Goal: Information Seeking & Learning: Learn about a topic

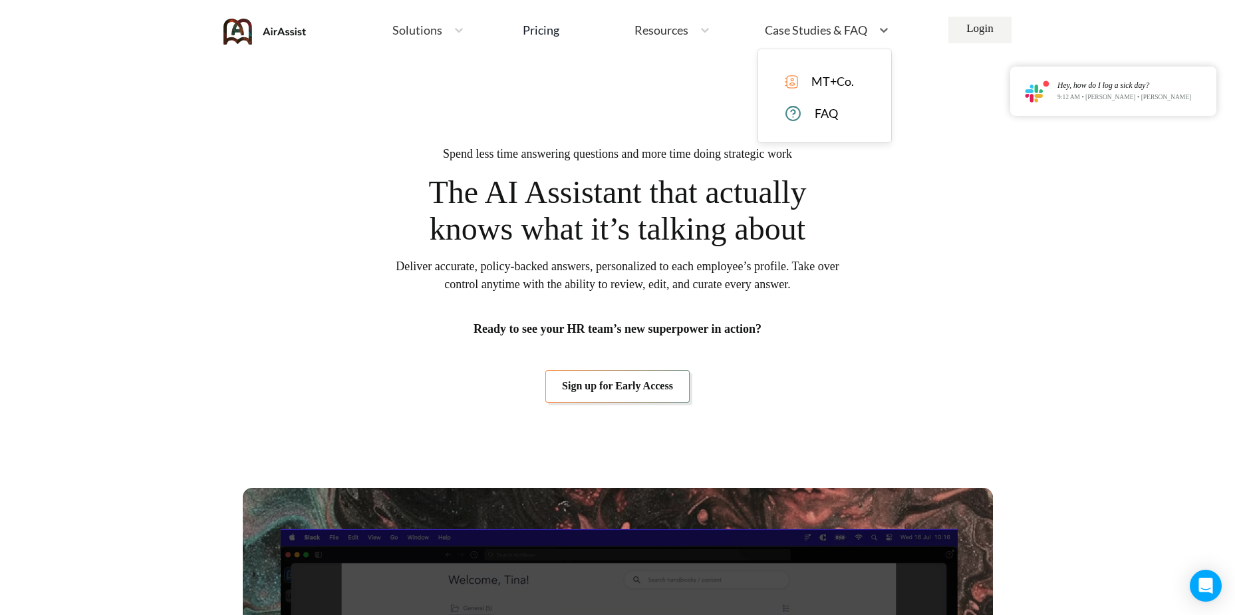
click at [852, 24] on span "Case Studies & FAQ" at bounding box center [816, 30] width 102 height 12
click at [833, 80] on span "MT+Co." at bounding box center [832, 81] width 43 height 14
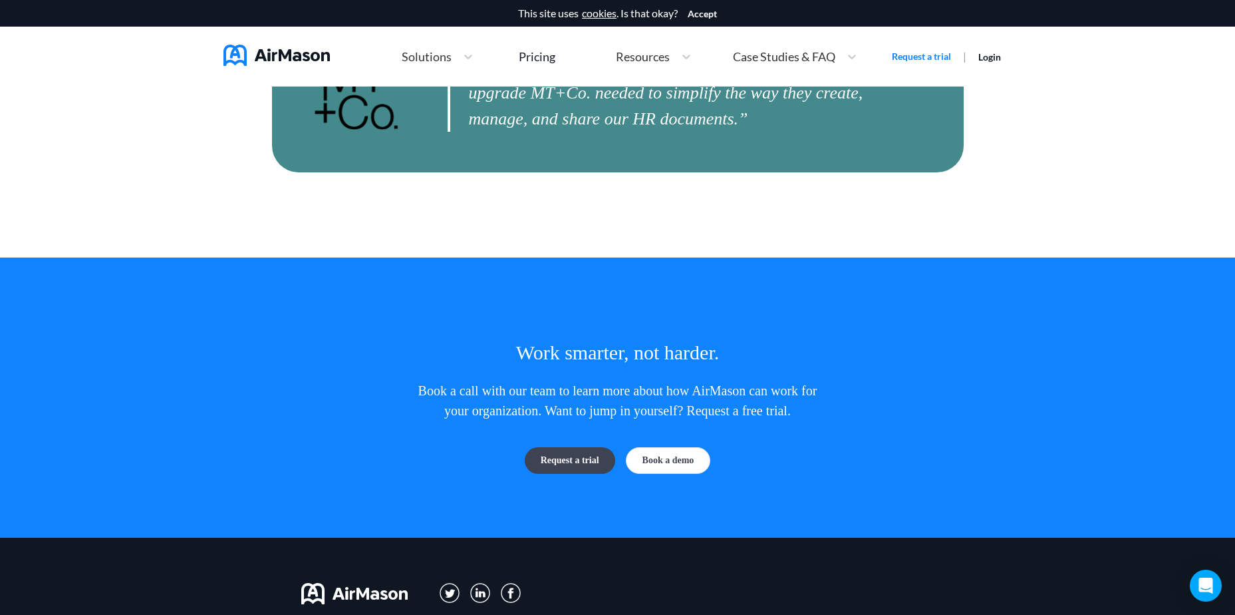
scroll to position [3691, 0]
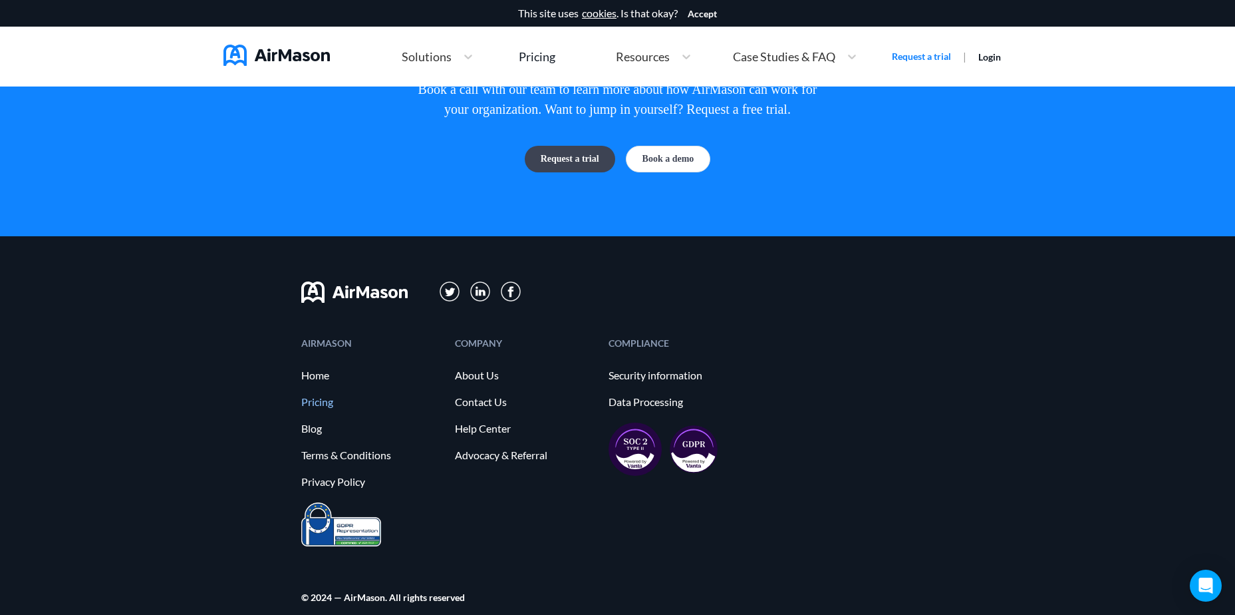
click at [320, 396] on link "Pricing" at bounding box center [371, 402] width 140 height 12
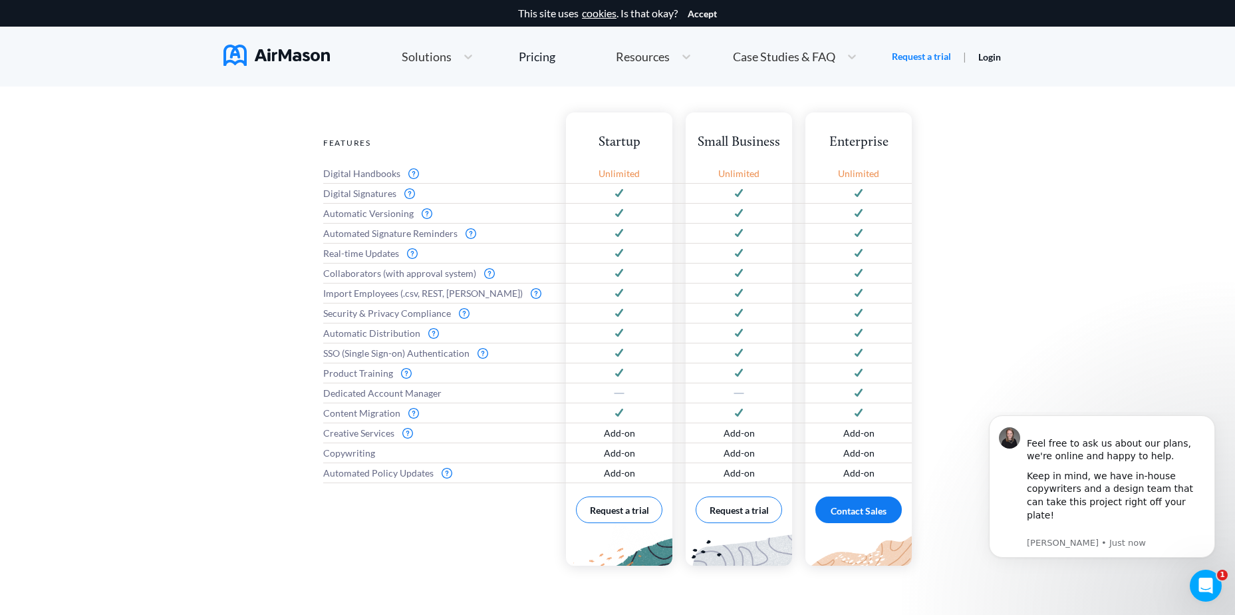
scroll to position [11, 0]
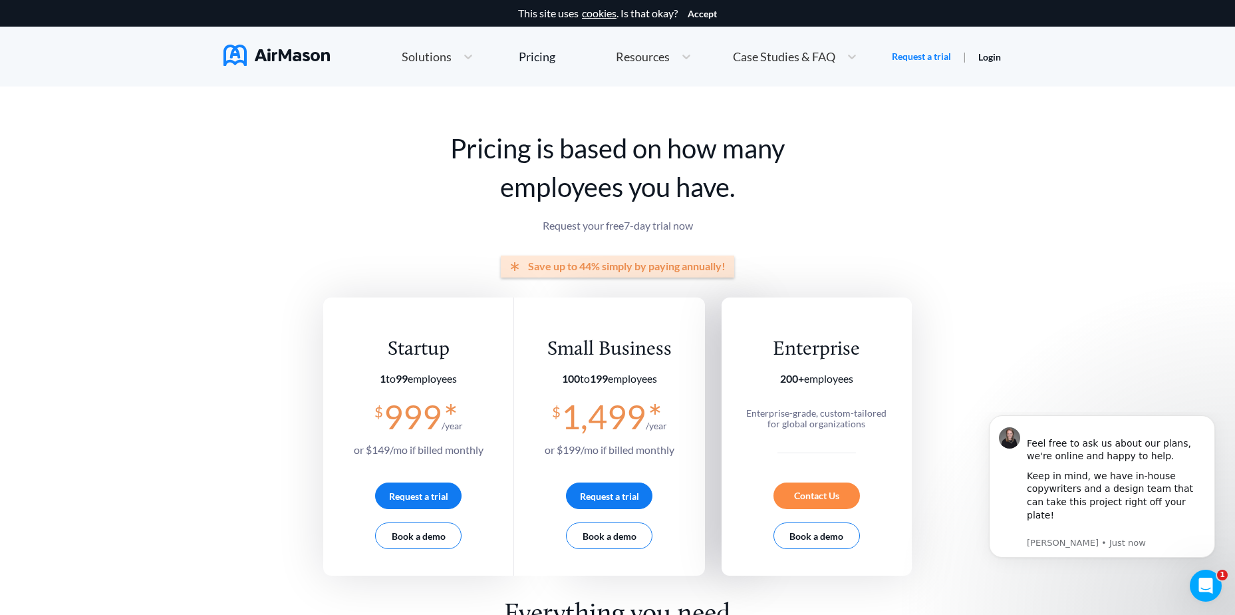
click at [638, 45] on div "Resources" at bounding box center [653, 57] width 89 height 29
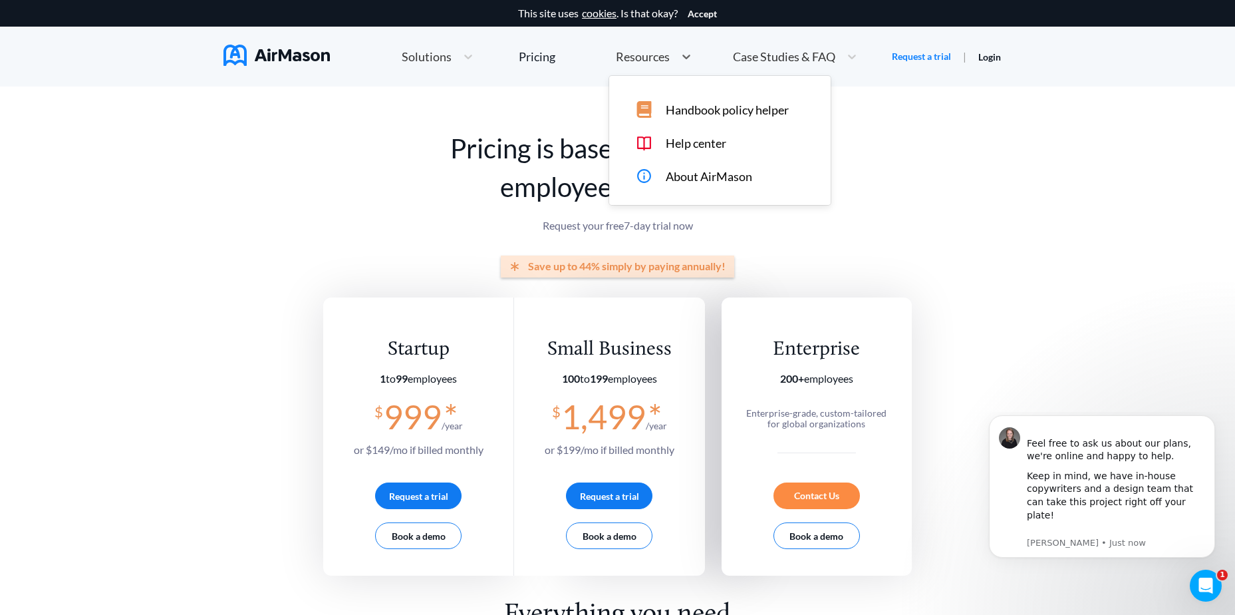
click at [699, 142] on span "Help center" at bounding box center [696, 143] width 61 height 14
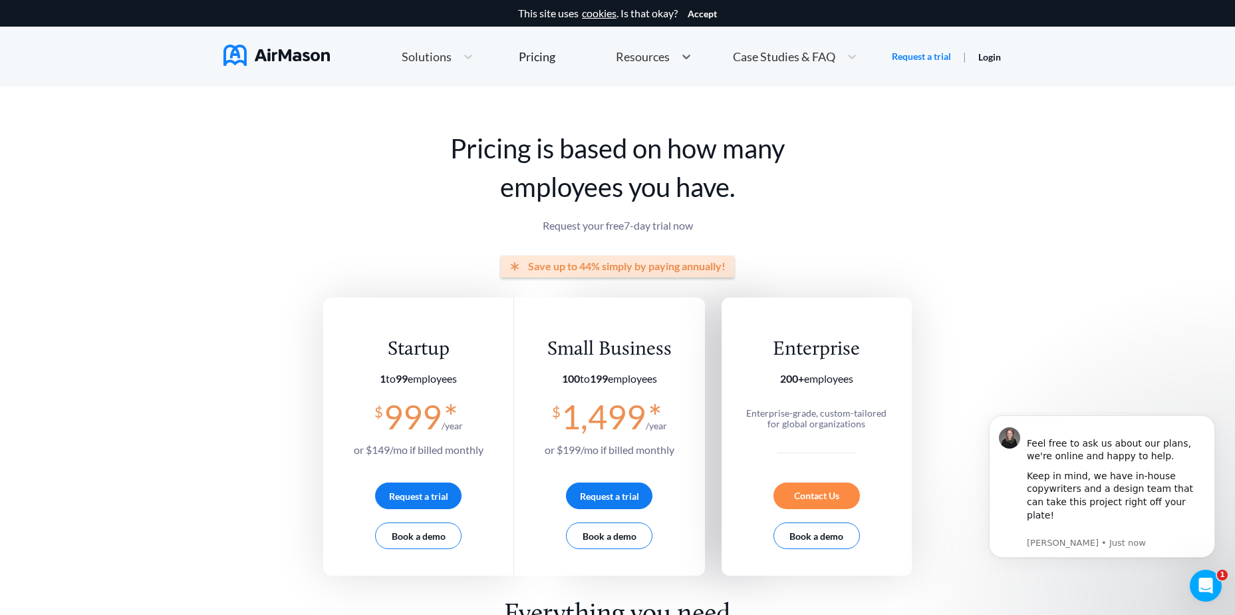
click at [625, 53] on span "Resources" at bounding box center [643, 57] width 54 height 12
